Goal: Transaction & Acquisition: Book appointment/travel/reservation

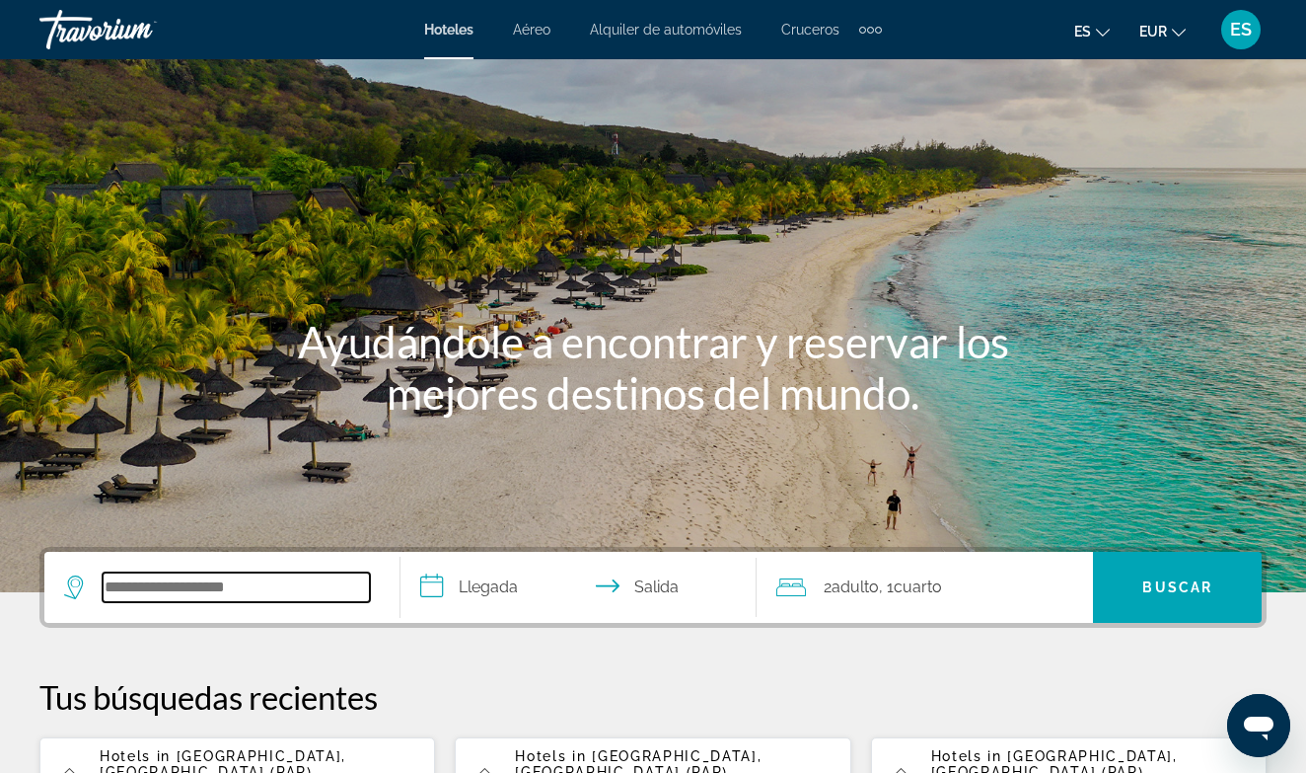
click at [174, 594] on input "Search widget" at bounding box center [236, 587] width 267 height 30
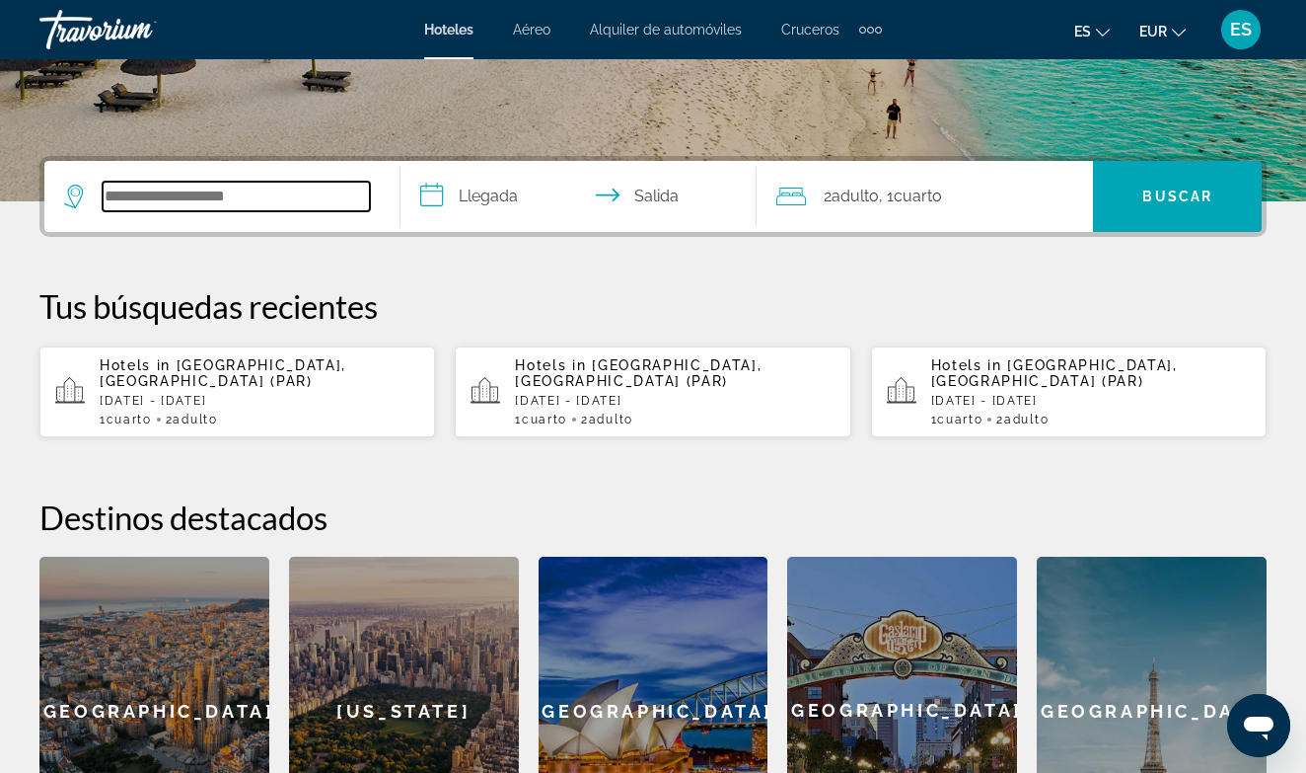
scroll to position [483, 0]
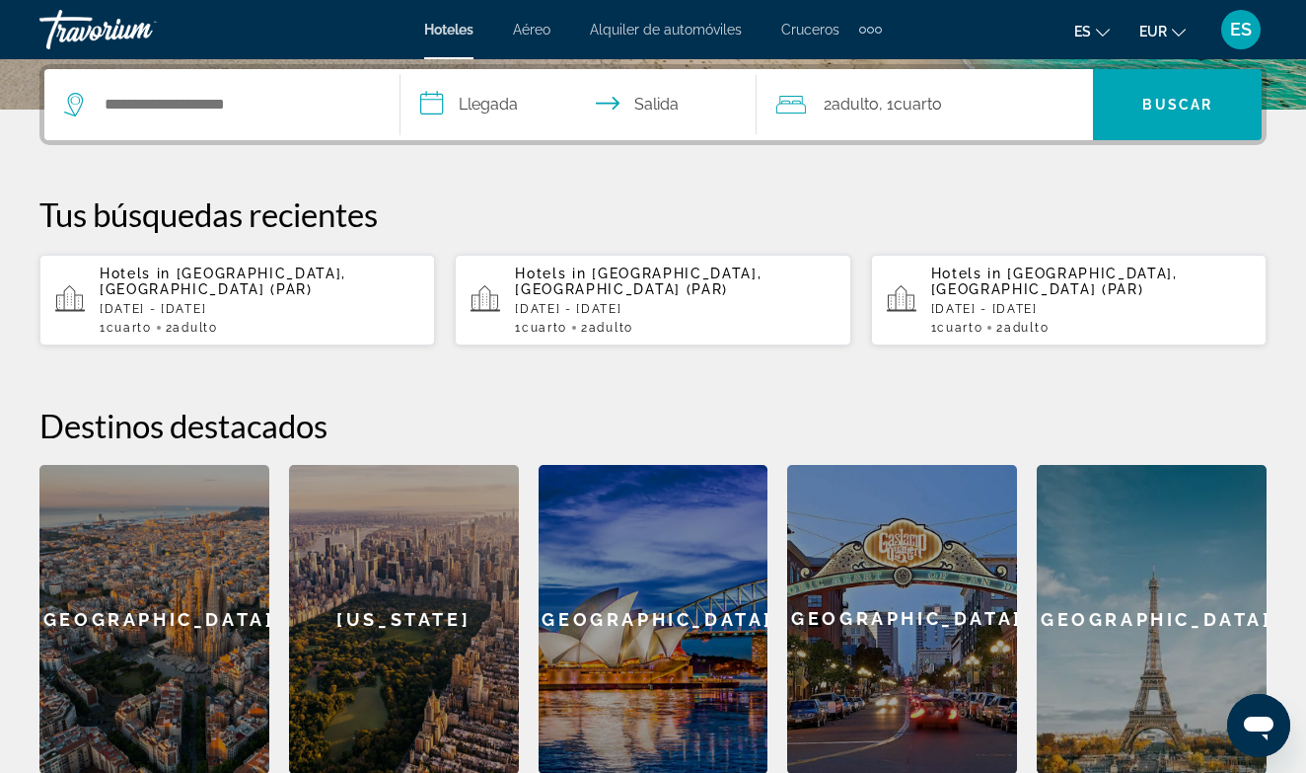
click at [251, 281] on span "[GEOGRAPHIC_DATA], [GEOGRAPHIC_DATA] (PAR)" at bounding box center [223, 281] width 247 height 32
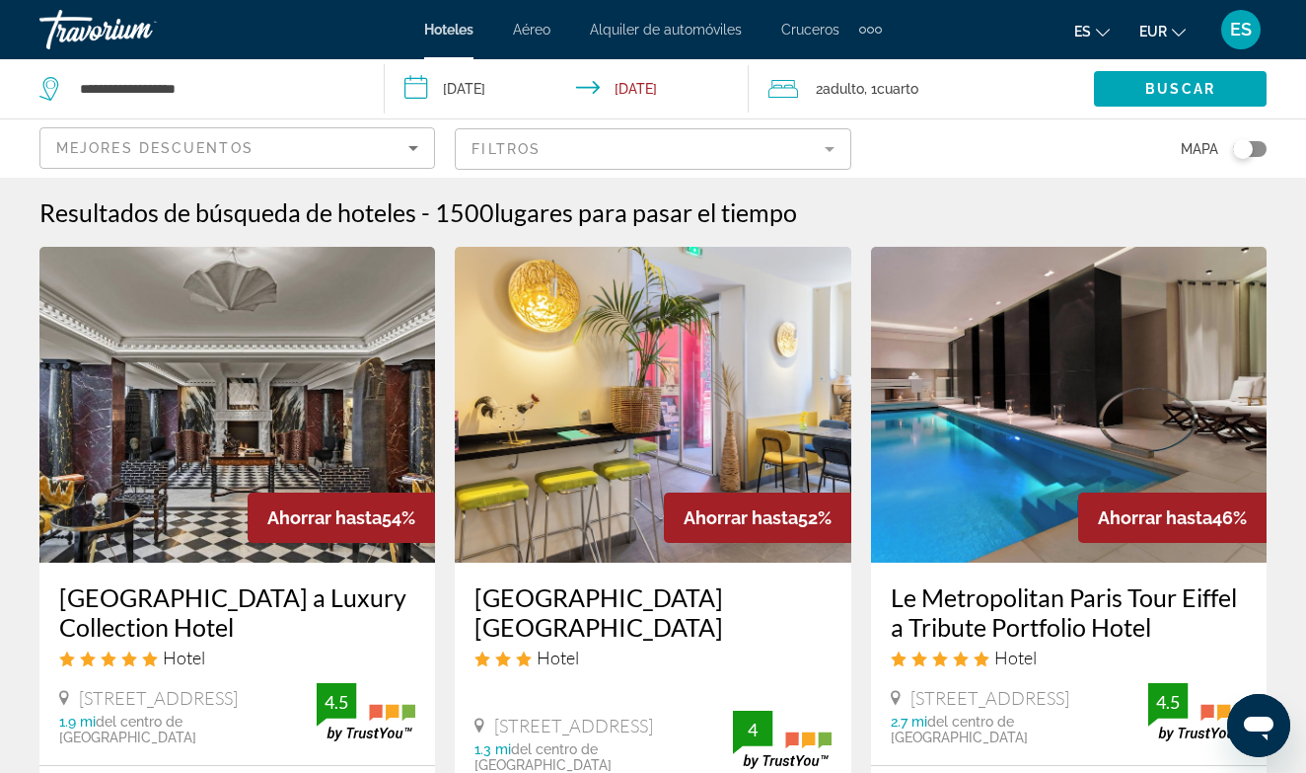
click at [544, 149] on mat-form-field "Filtros" at bounding box center [653, 148] width 396 height 41
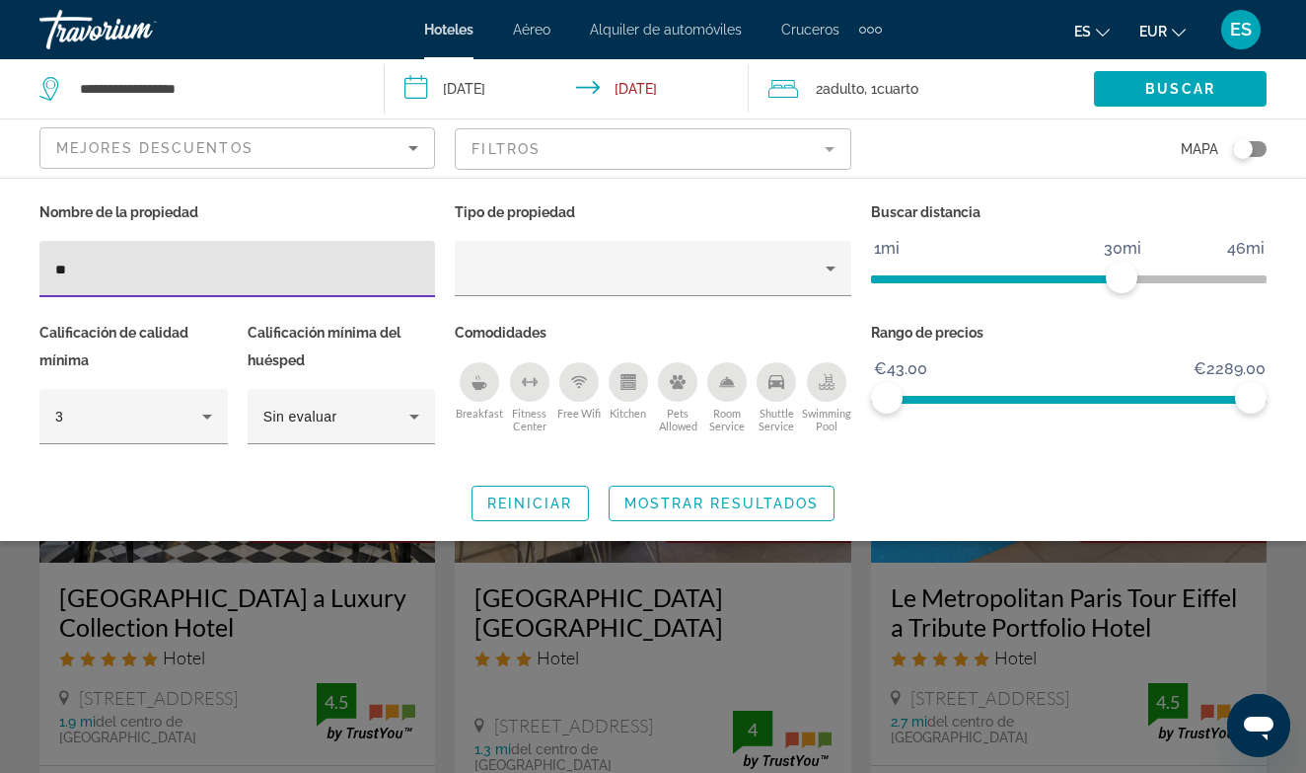
type input "*"
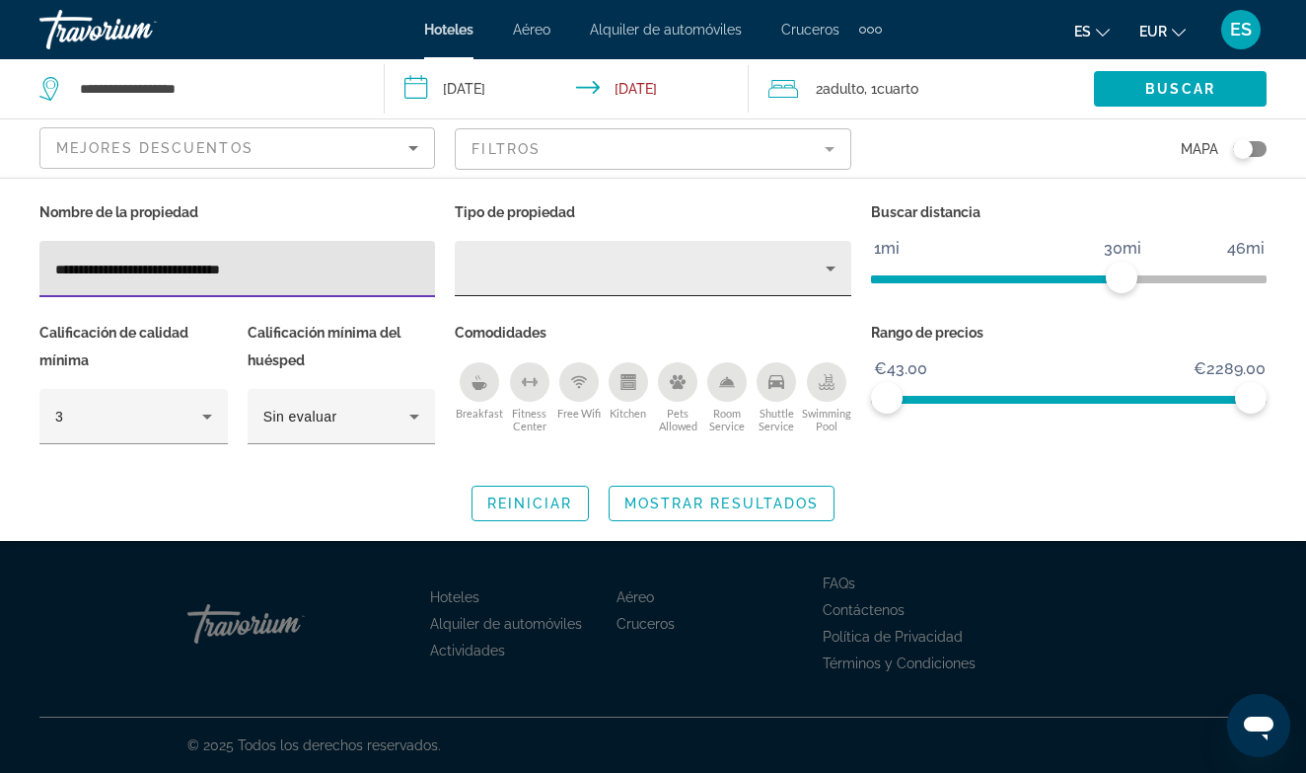
type input "**********"
click at [824, 265] on icon "Property type" at bounding box center [831, 269] width 24 height 24
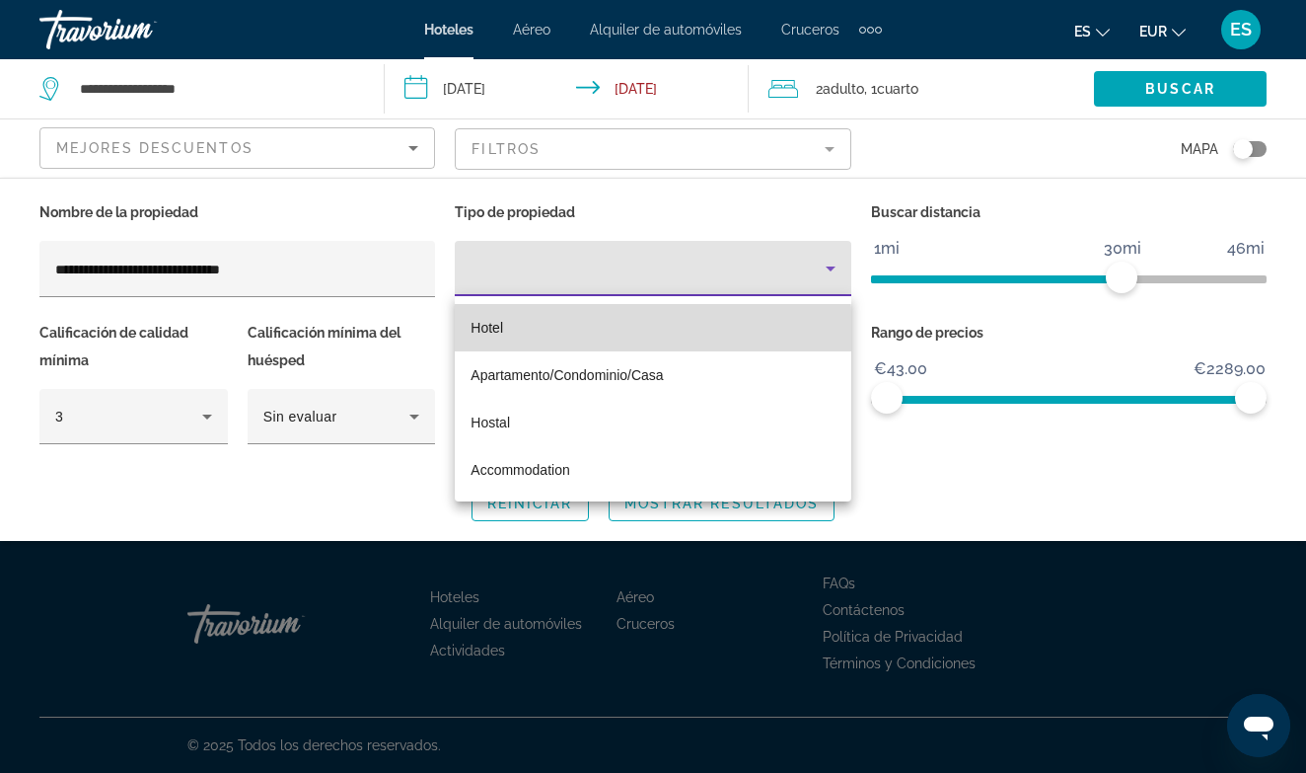
click at [555, 333] on mat-option "Hotel" at bounding box center [653, 327] width 396 height 47
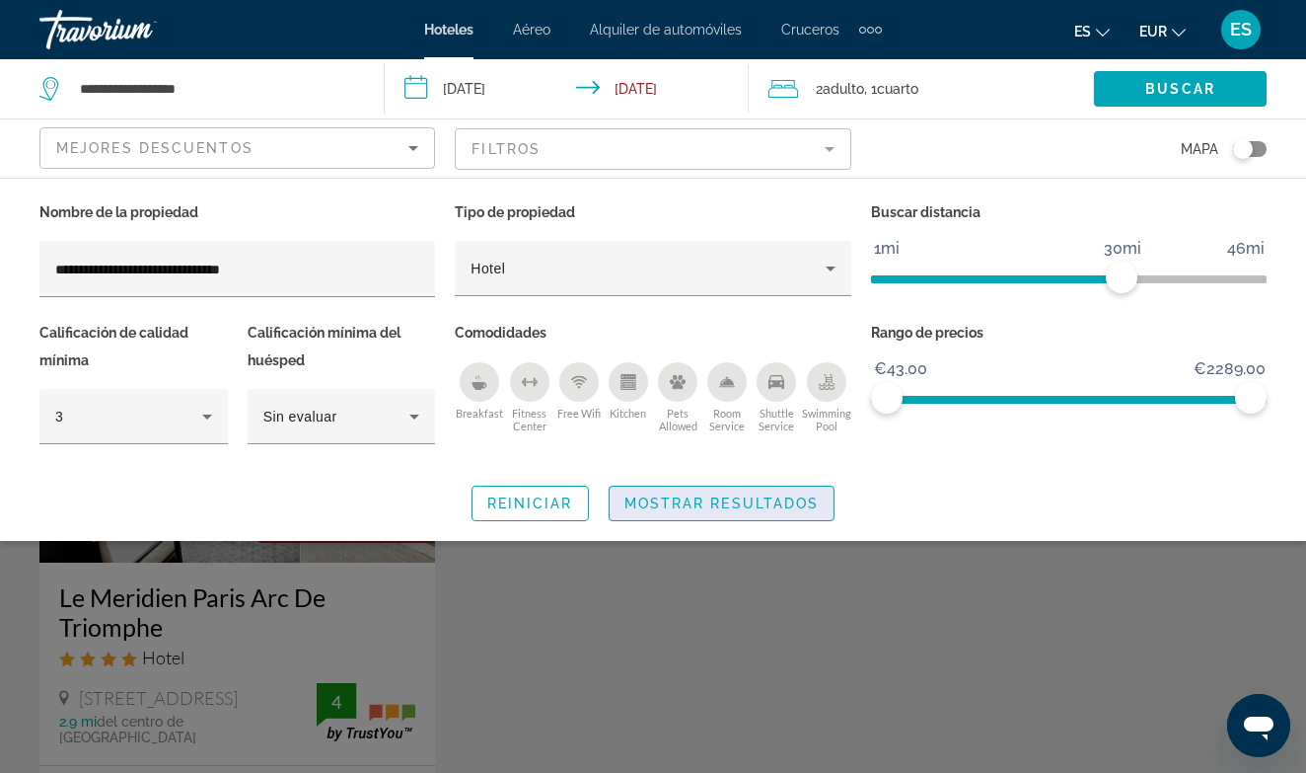
click at [730, 510] on span "Search widget" at bounding box center [722, 503] width 225 height 47
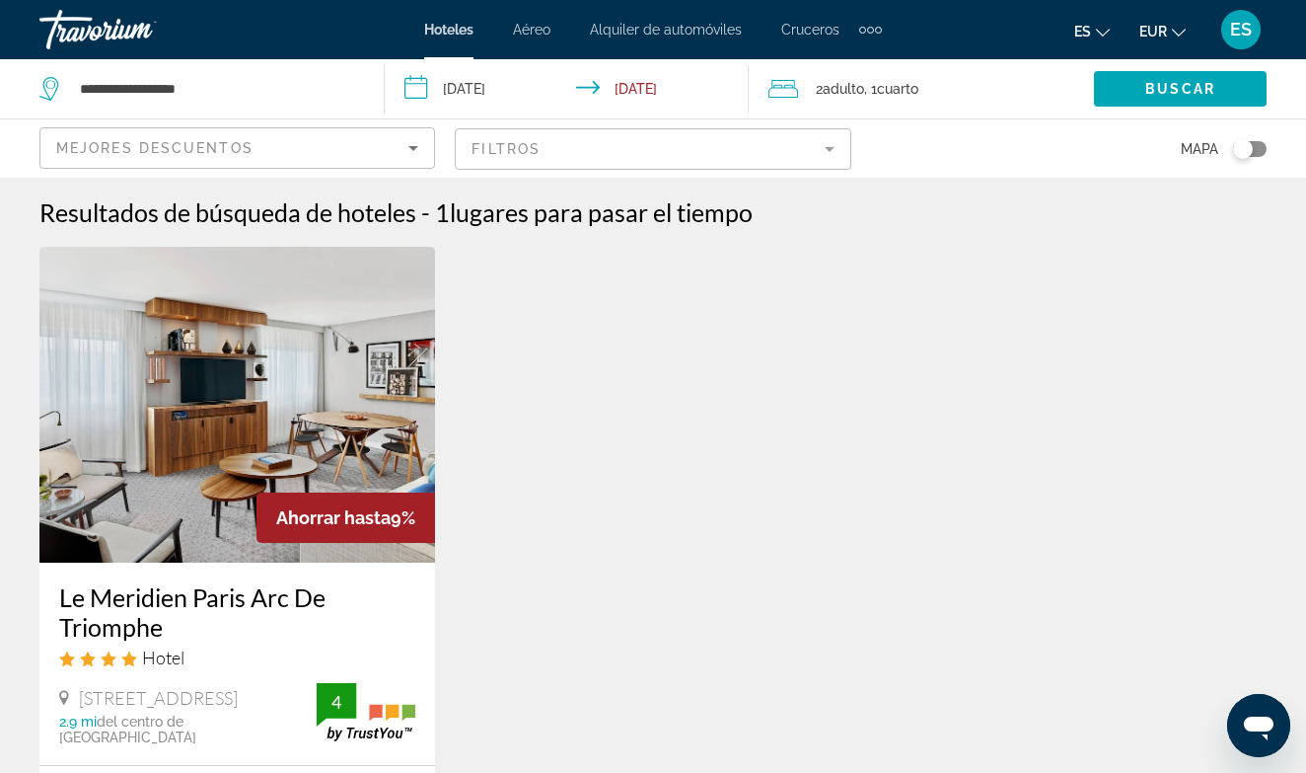
click at [629, 507] on div "Ahorrar hasta 9% Le Meridien Paris Arc De Triomphe Hotel [STREET_ADDRESS] 2.9 m…" at bounding box center [653, 627] width 1247 height 760
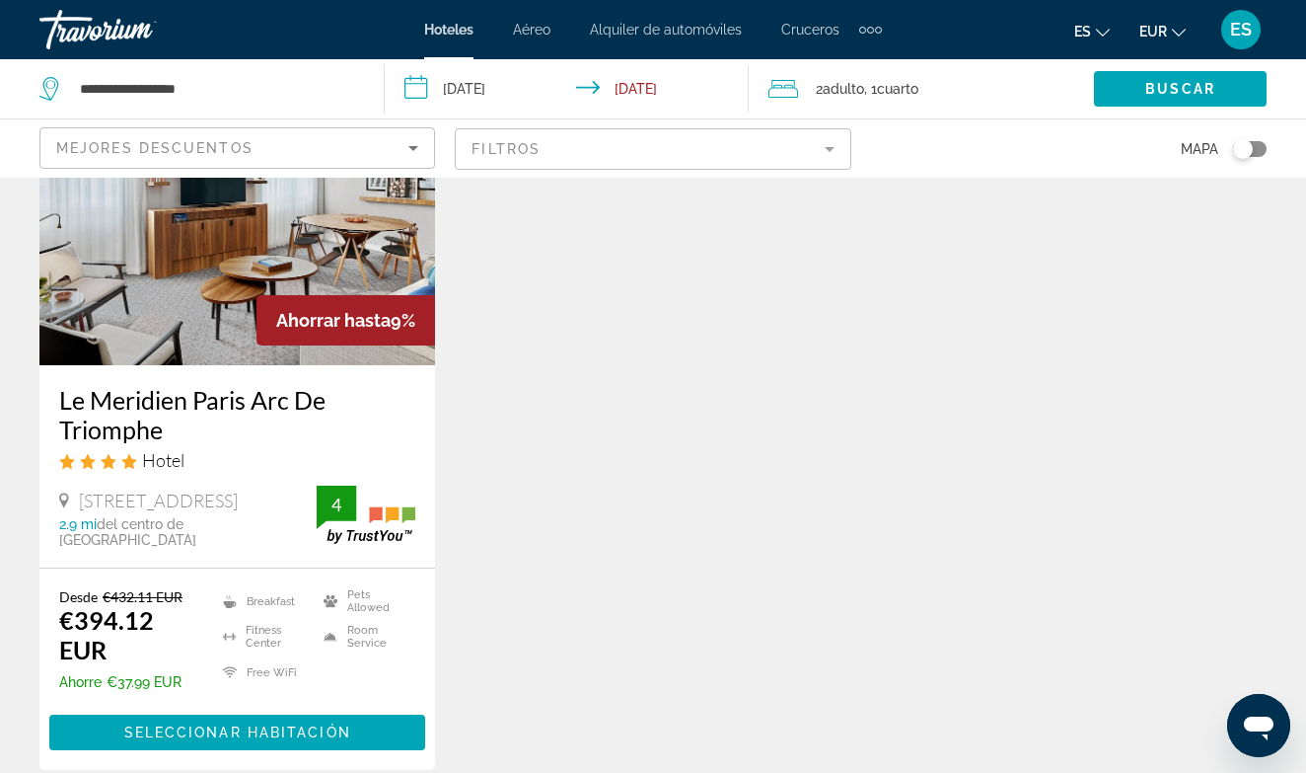
scroll to position [237, 0]
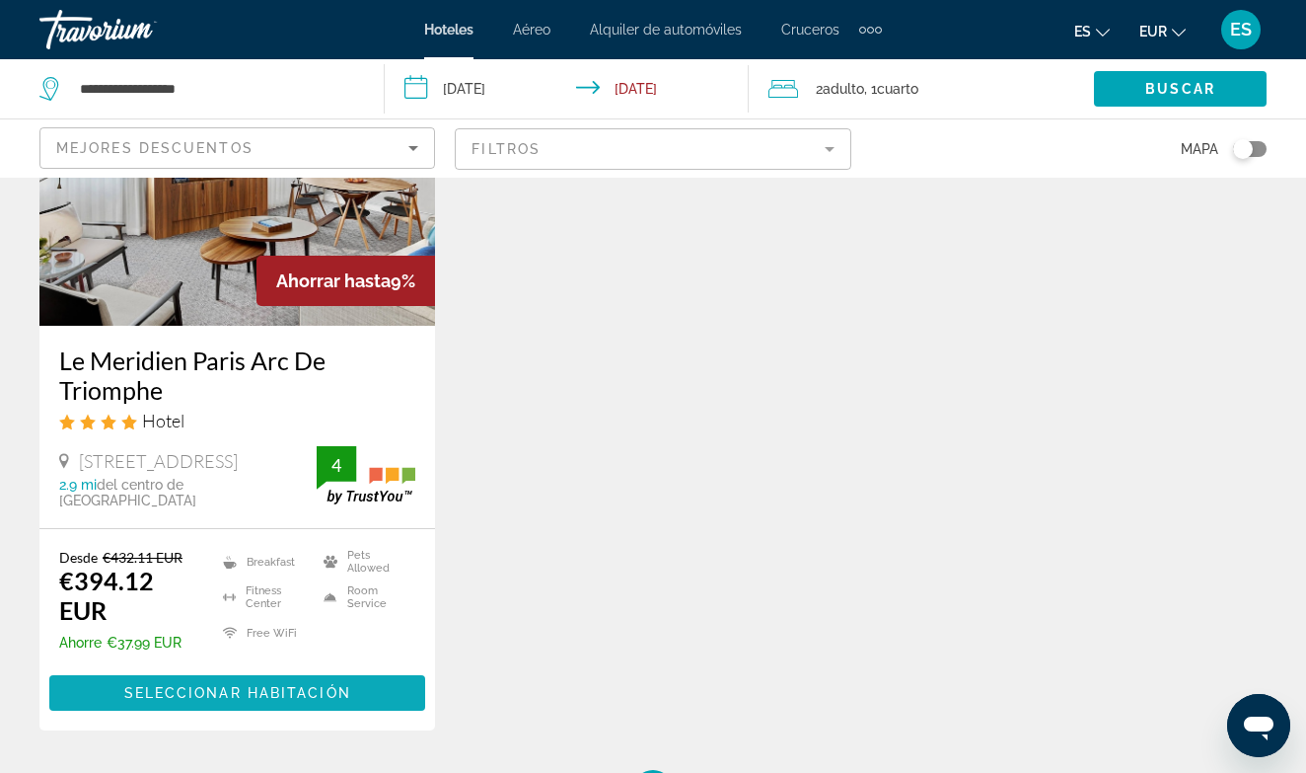
click at [209, 692] on span "Seleccionar habitación" at bounding box center [237, 693] width 227 height 16
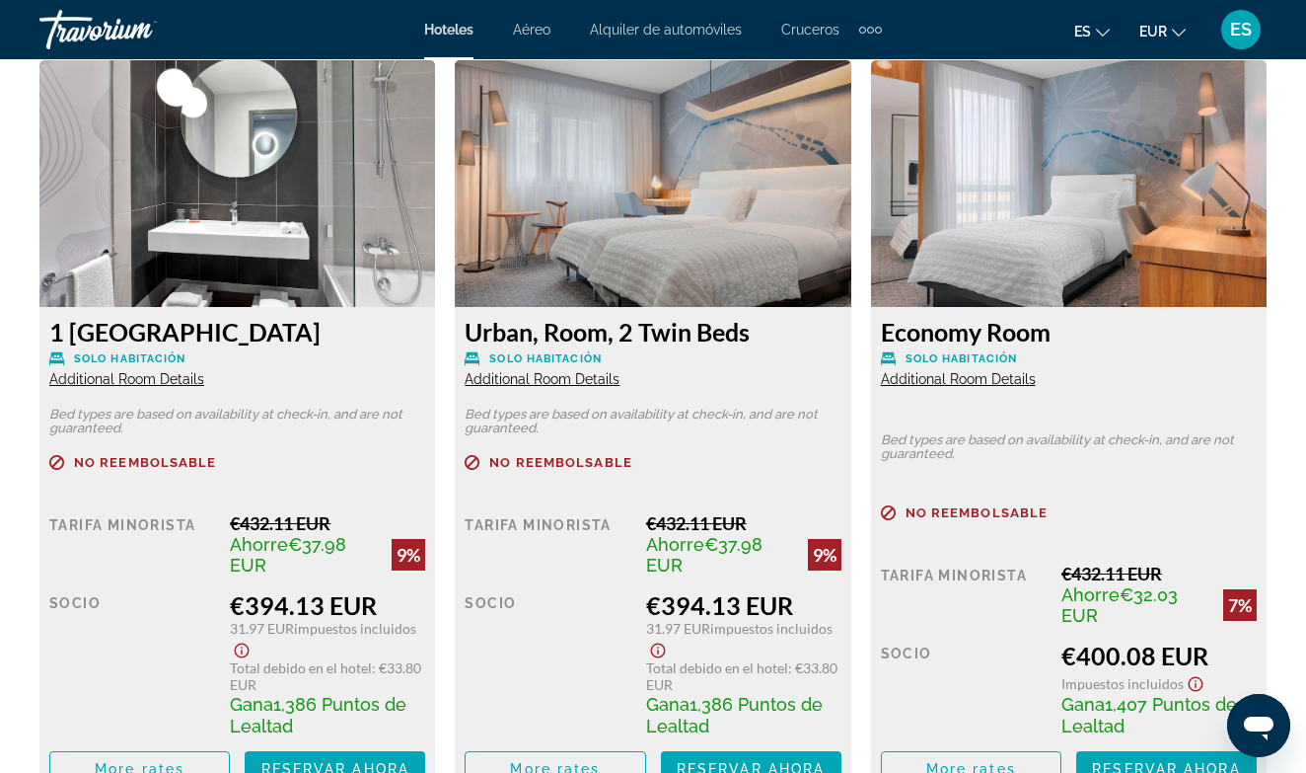
scroll to position [3118, 0]
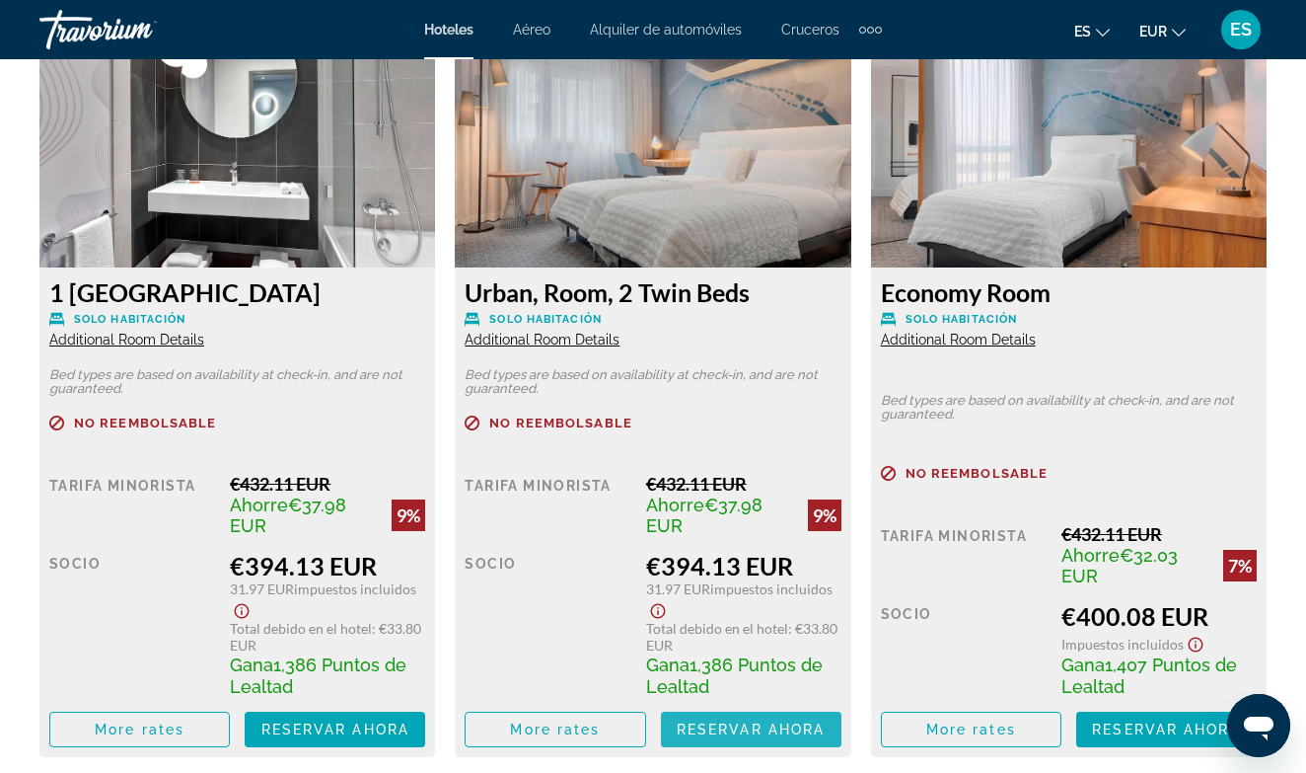
click at [737, 731] on span "Reservar ahora" at bounding box center [751, 729] width 148 height 16
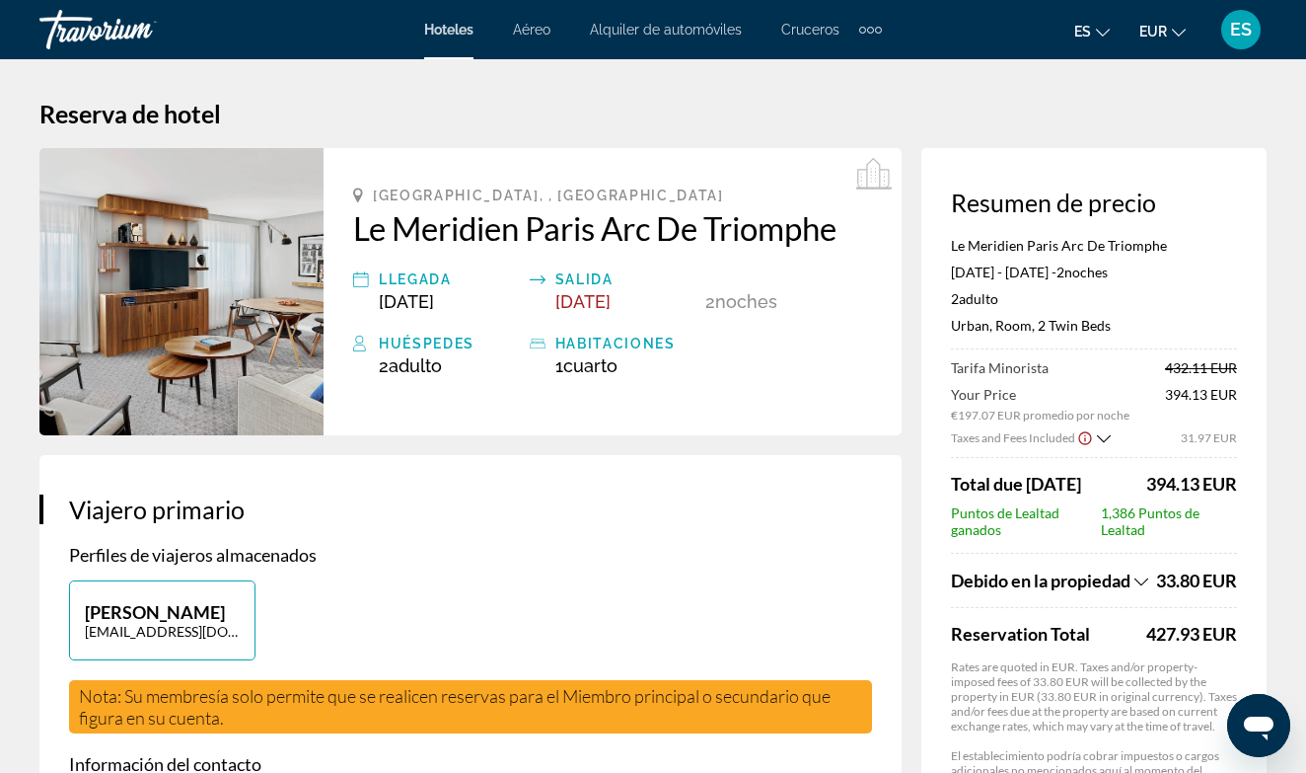
click at [1196, 112] on h1 "Reserva de hotel" at bounding box center [653, 114] width 1228 height 30
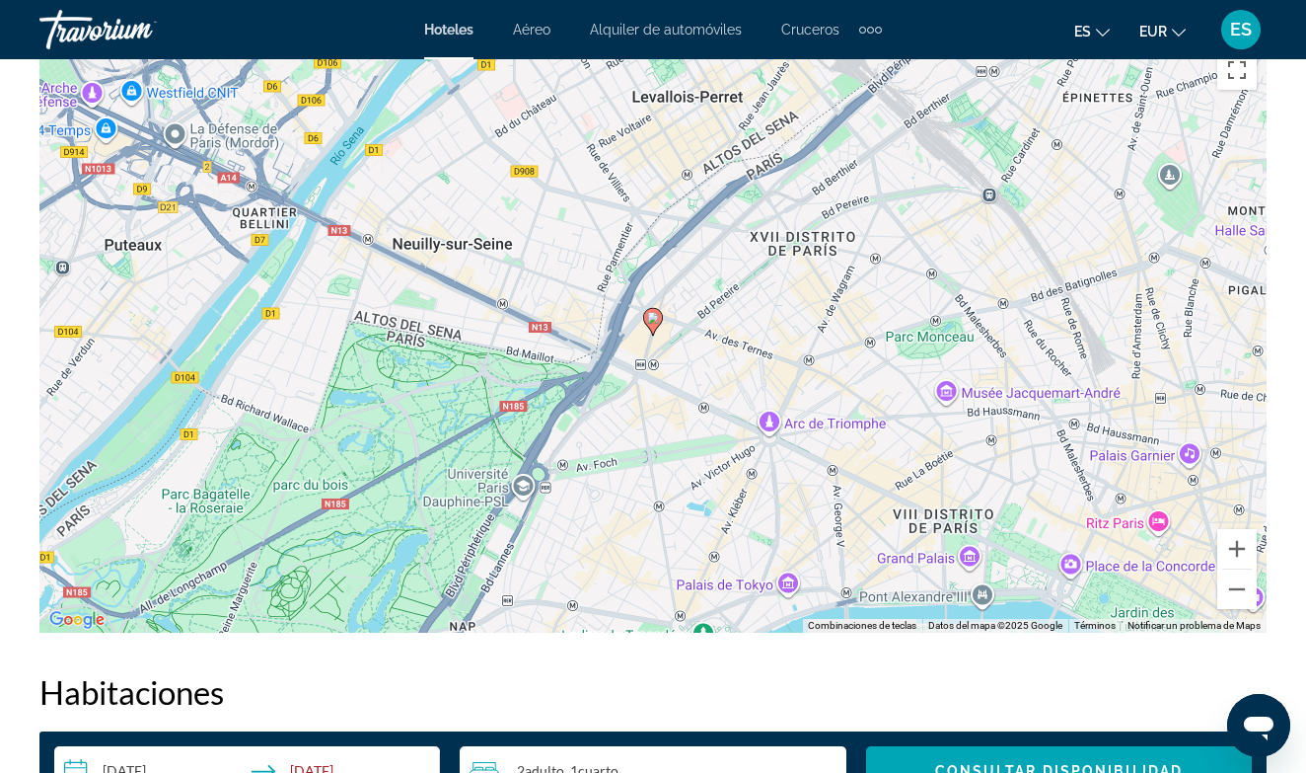
scroll to position [2329, 0]
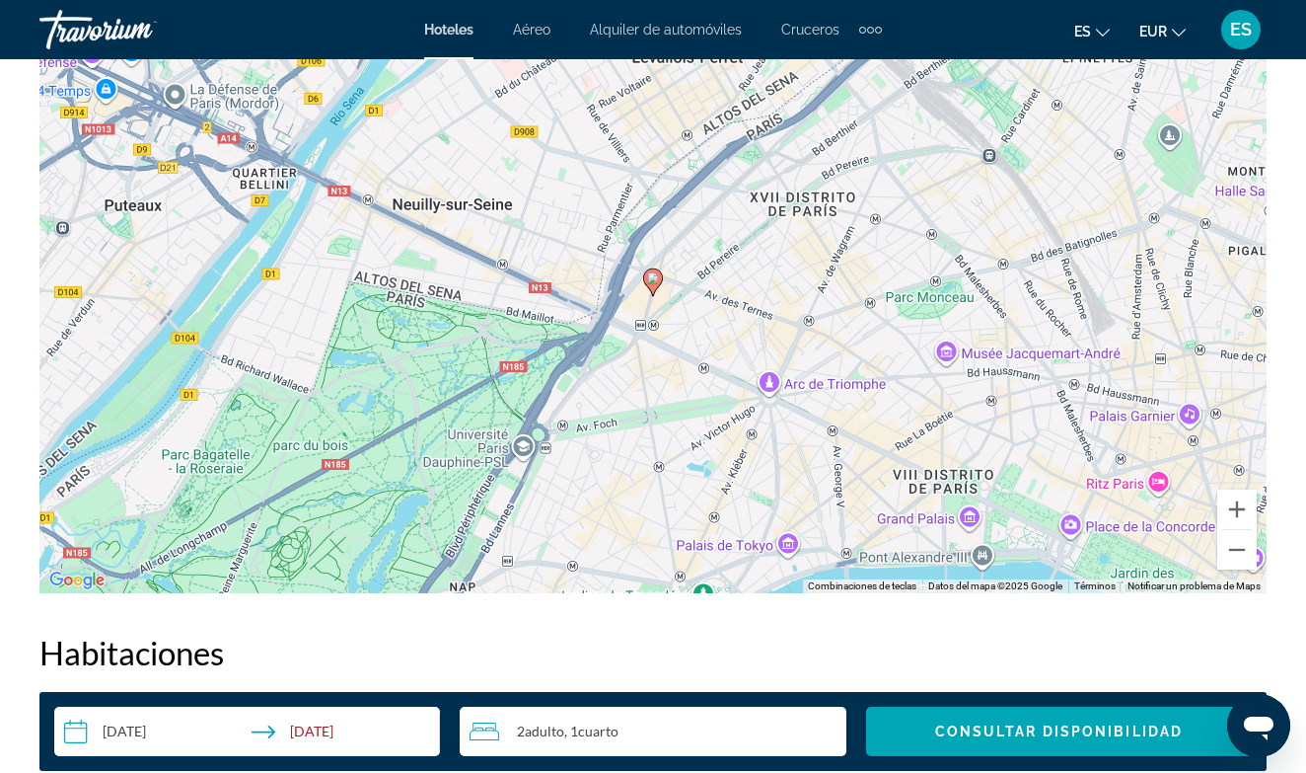
click at [651, 283] on image "Main content" at bounding box center [653, 278] width 12 height 12
